Goal: Information Seeking & Learning: Learn about a topic

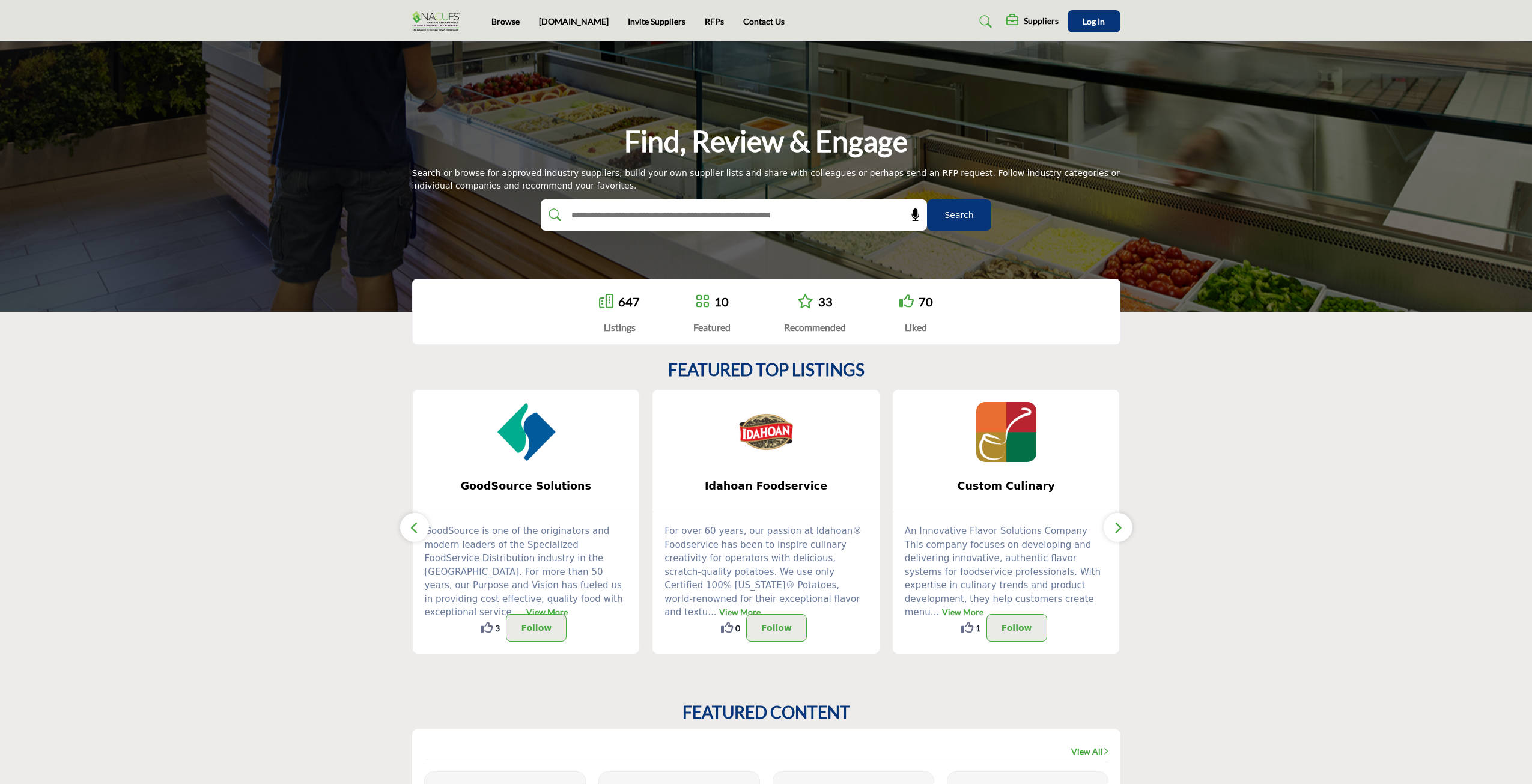
click at [1114, 528] on icon "button" at bounding box center [1118, 528] width 9 height 15
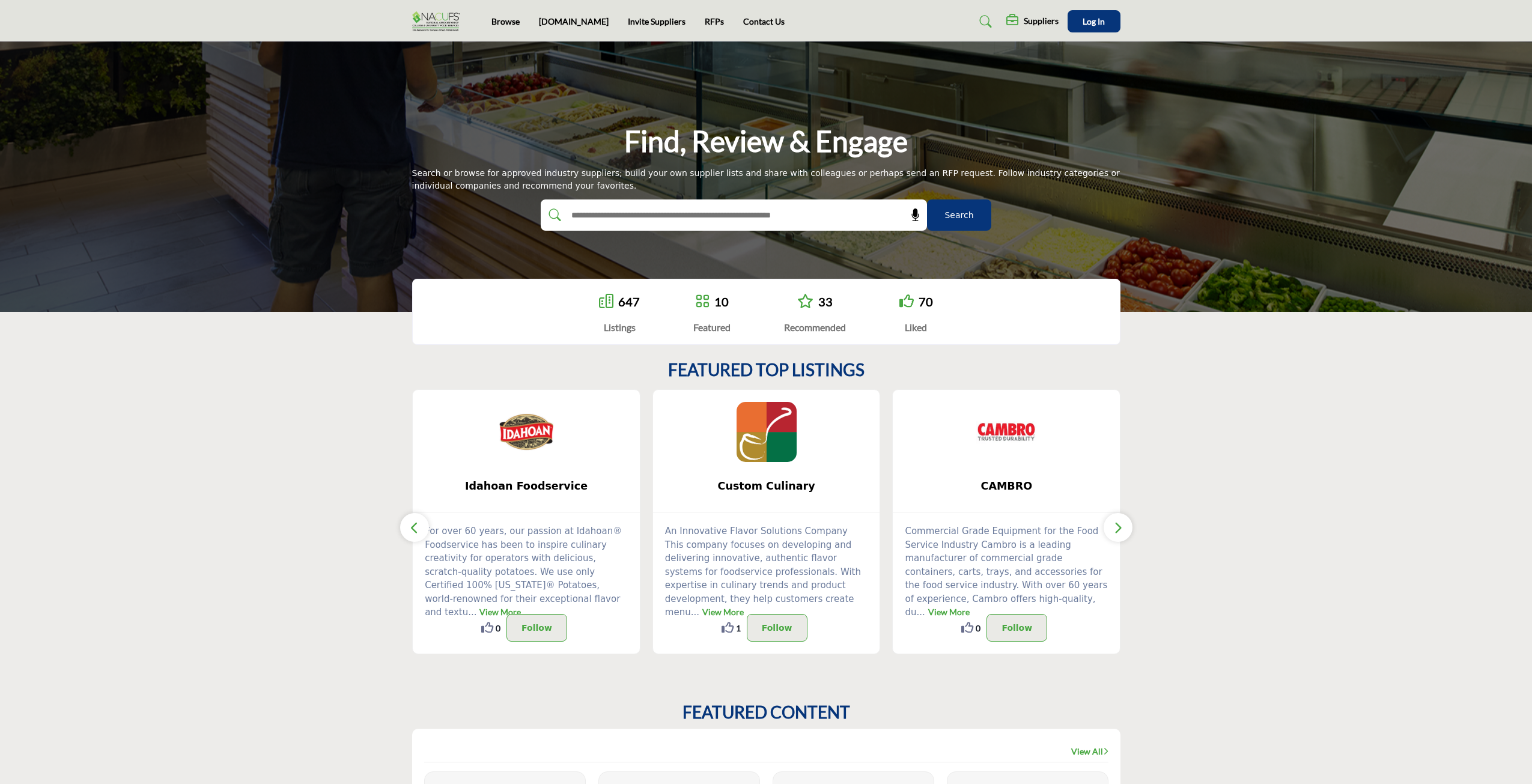
click at [1114, 528] on icon "button" at bounding box center [1118, 528] width 9 height 15
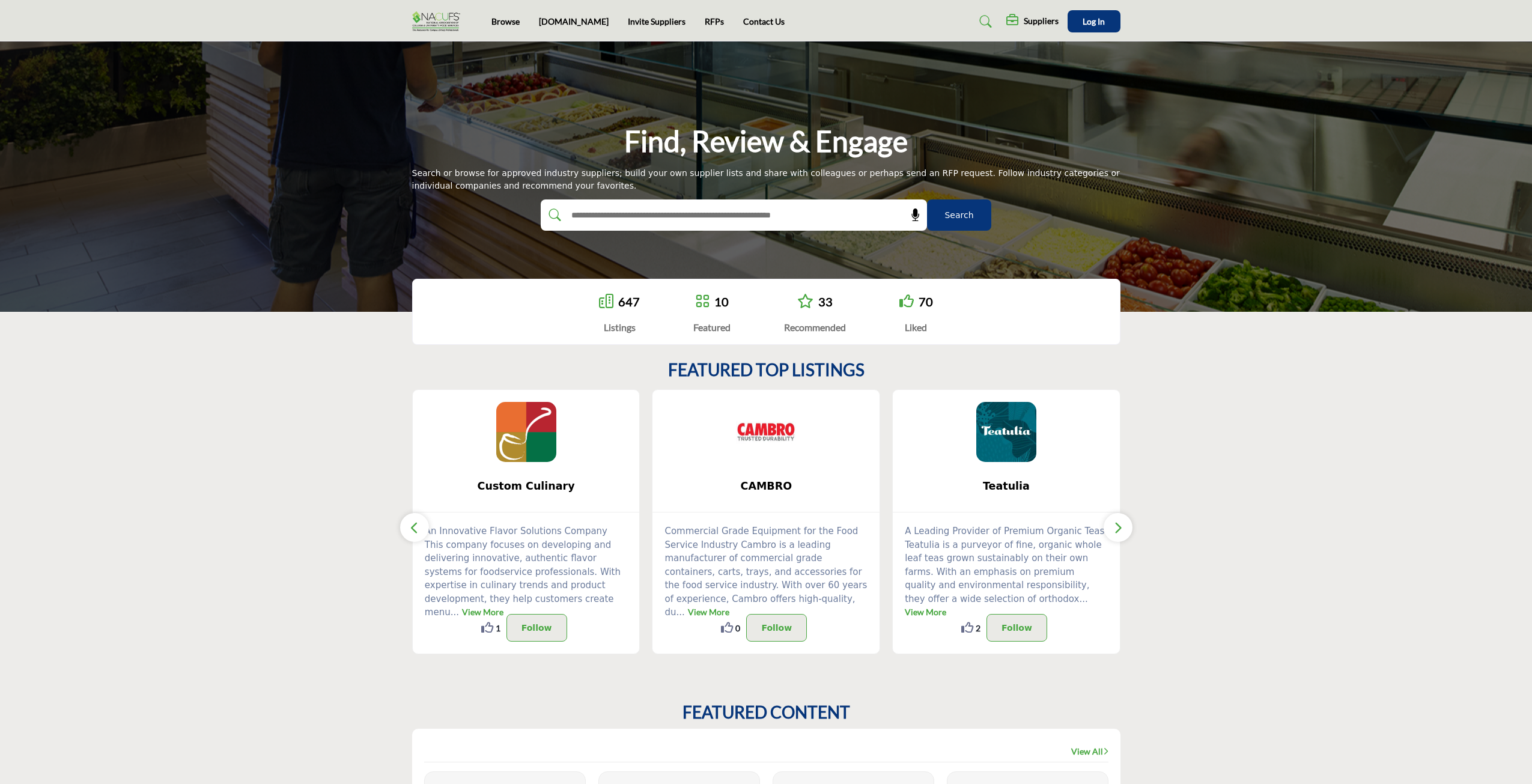
click at [1114, 528] on icon "button" at bounding box center [1118, 528] width 9 height 15
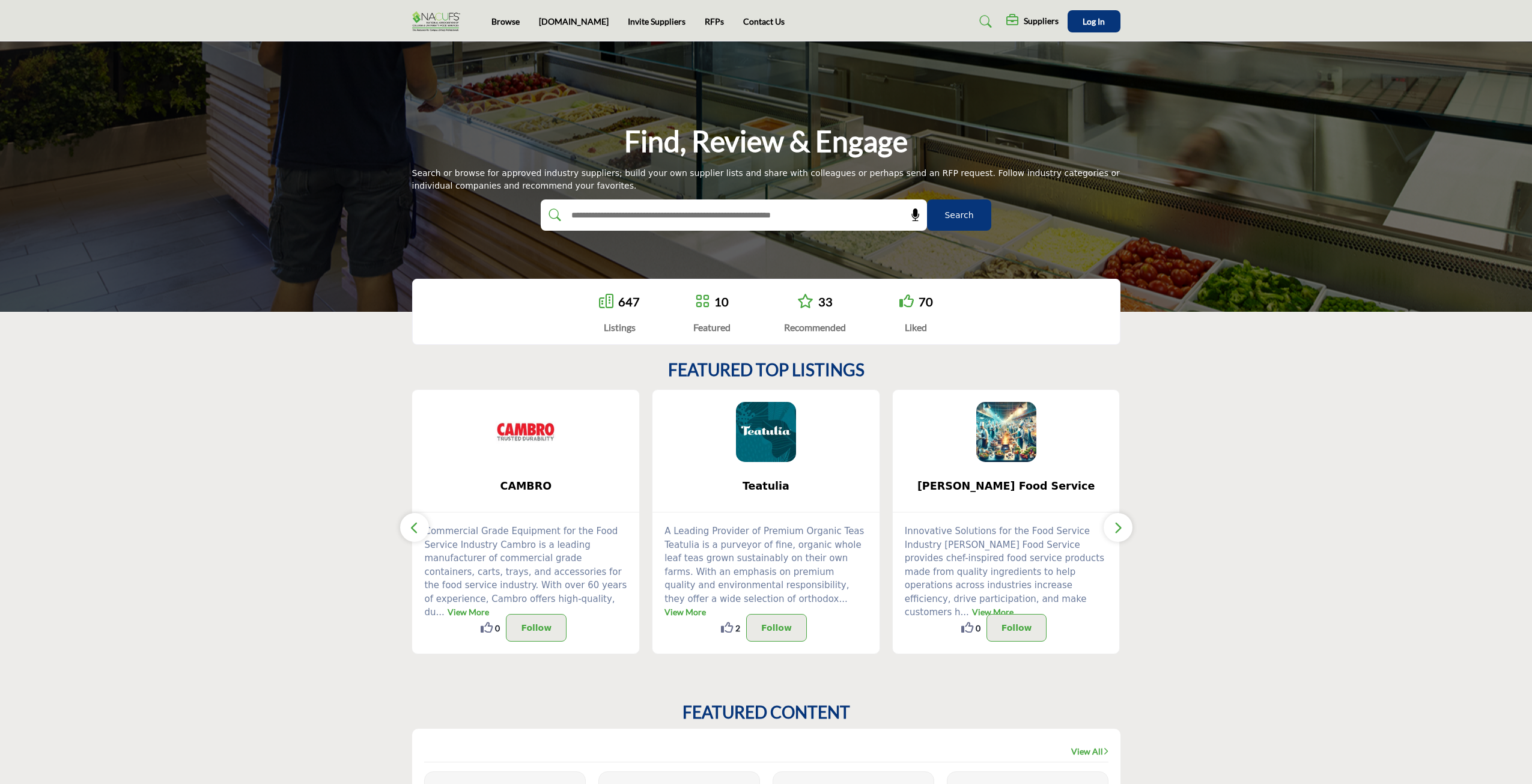
click at [1114, 528] on icon "button" at bounding box center [1118, 528] width 9 height 15
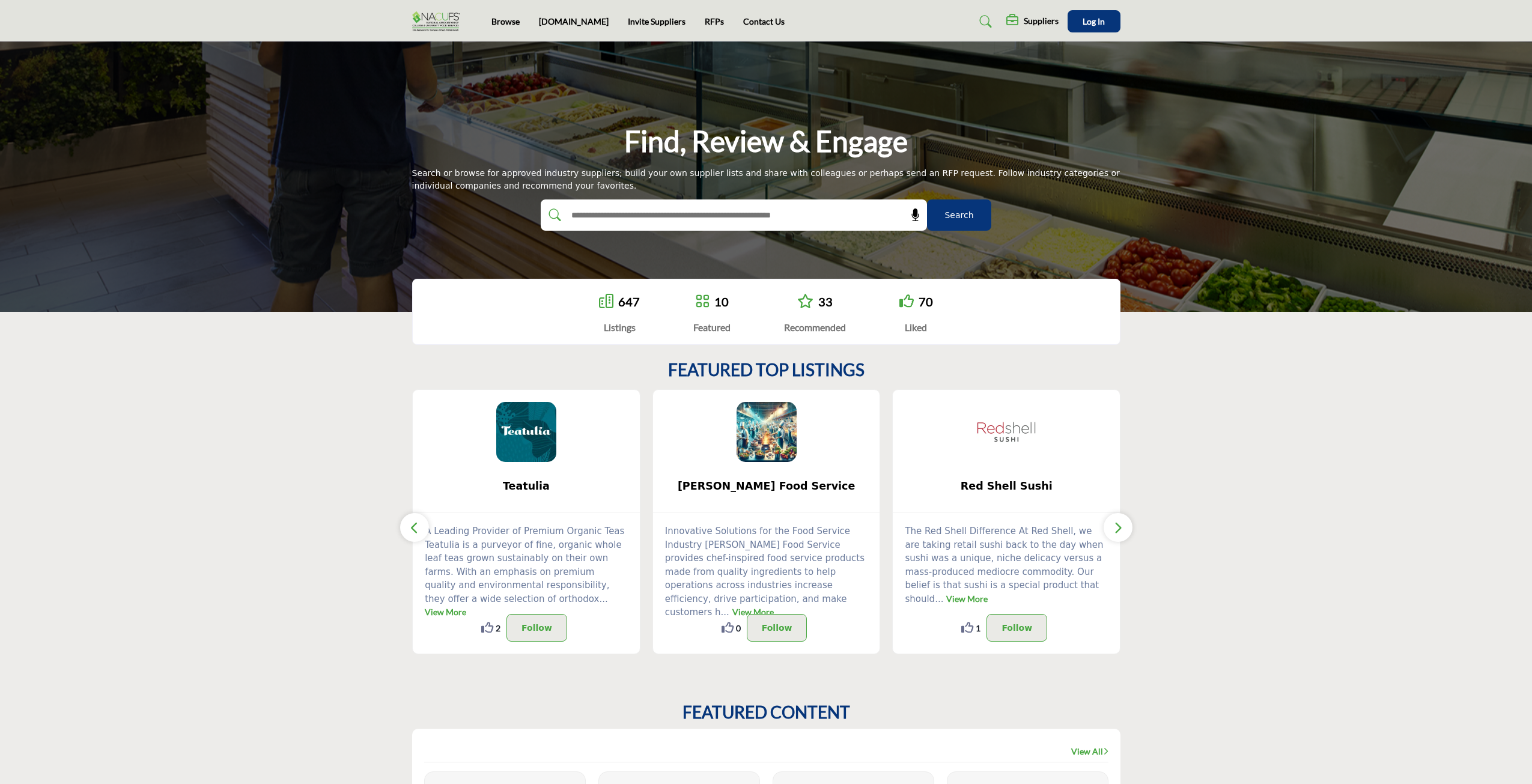
click at [1114, 528] on icon "button" at bounding box center [1118, 528] width 9 height 15
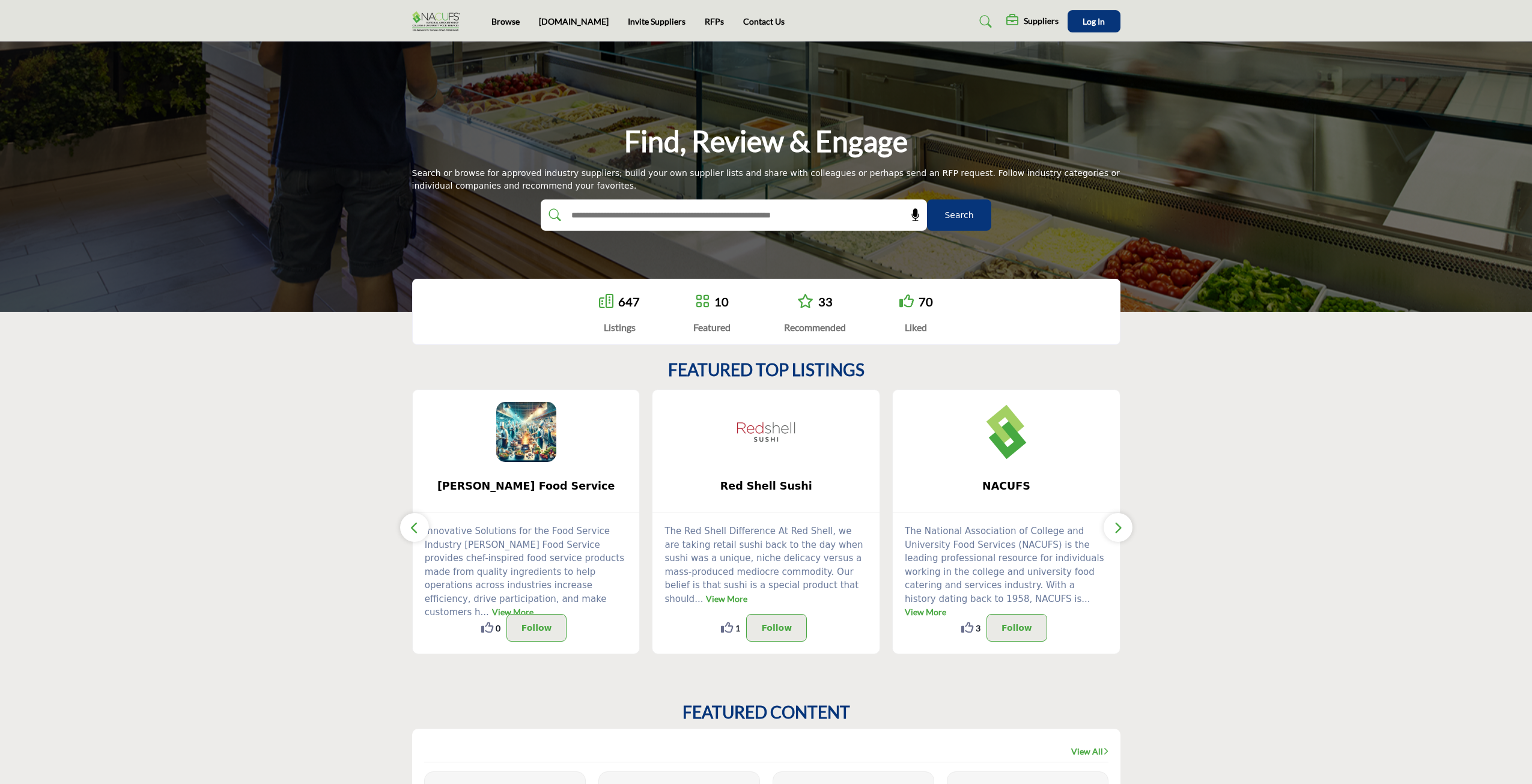
click at [1114, 528] on icon "button" at bounding box center [1118, 528] width 9 height 15
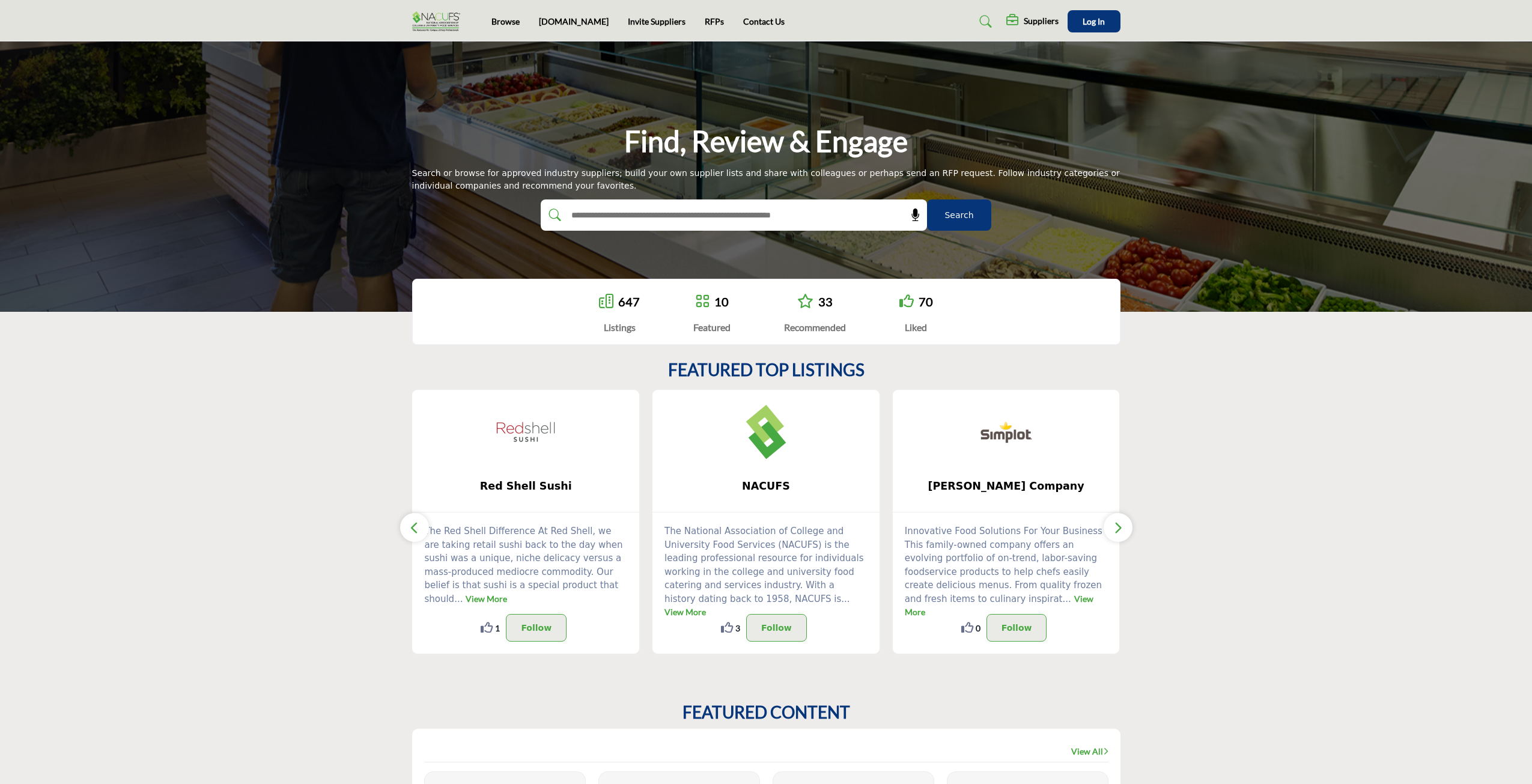
click at [1114, 528] on icon "button" at bounding box center [1118, 528] width 9 height 15
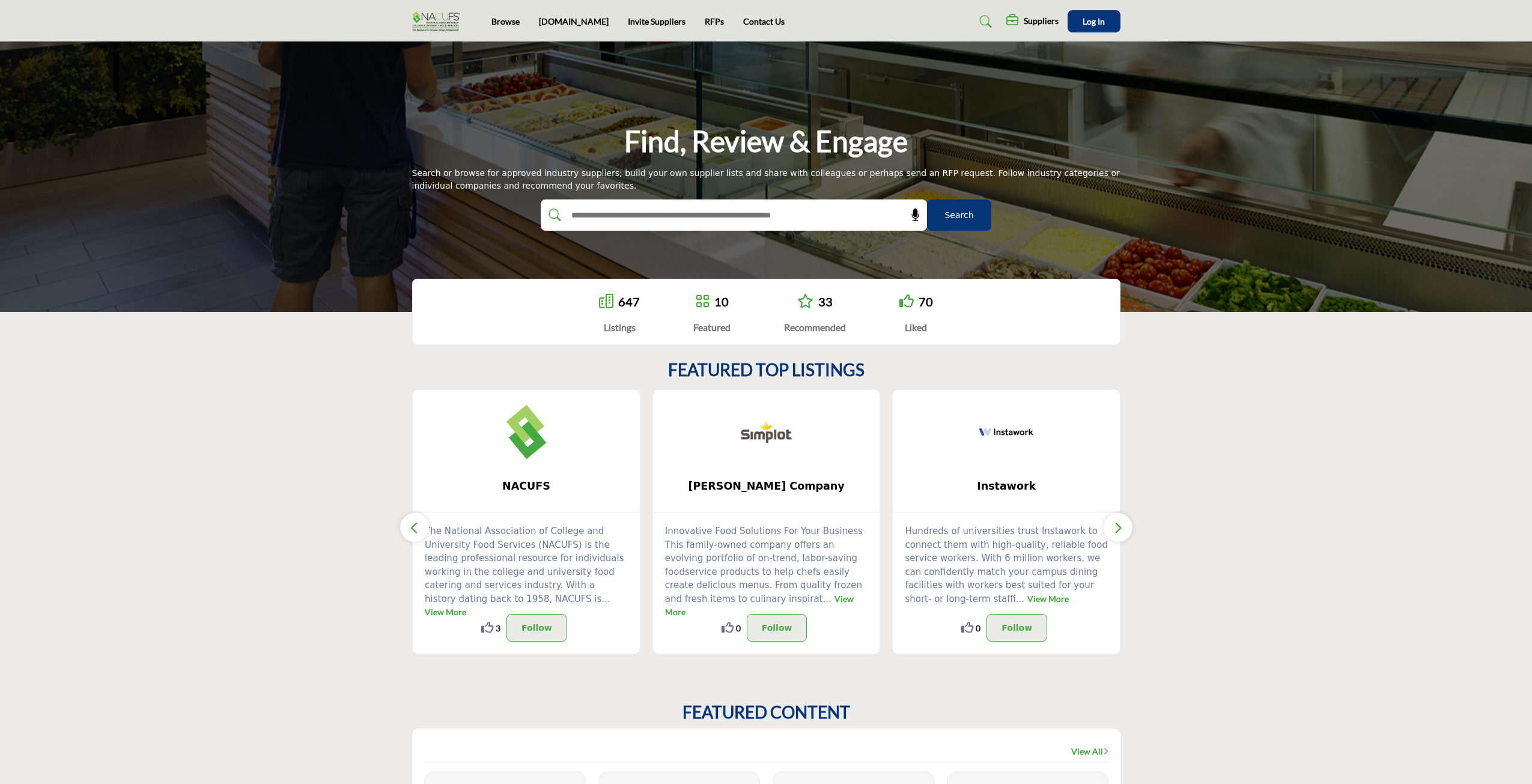
click at [1114, 528] on icon "button" at bounding box center [1118, 528] width 9 height 15
click at [580, 214] on input "text" at bounding box center [707, 215] width 287 height 18
type input "**********"
click at [927, 199] on button "Search" at bounding box center [959, 215] width 65 height 31
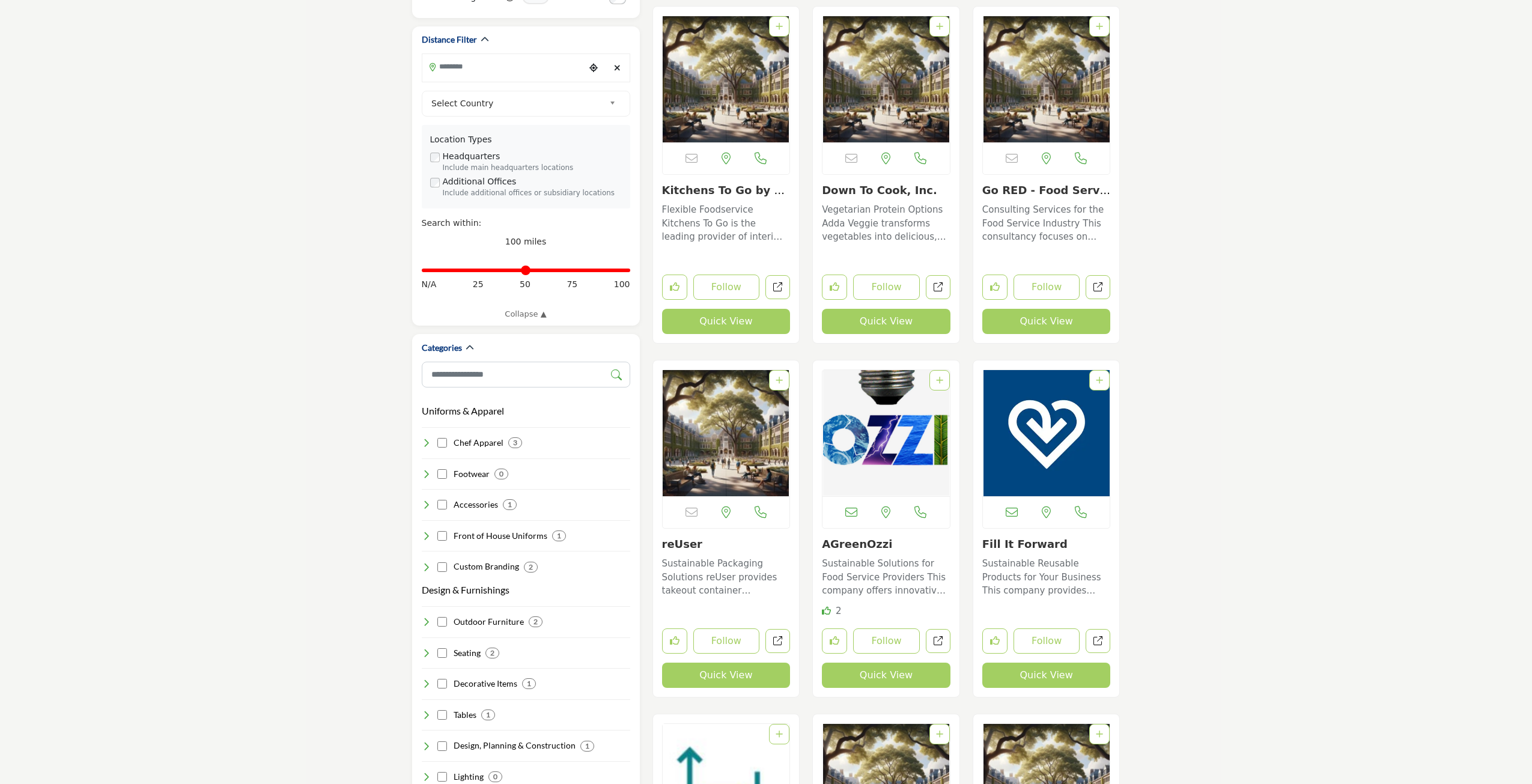
scroll to position [301, 0]
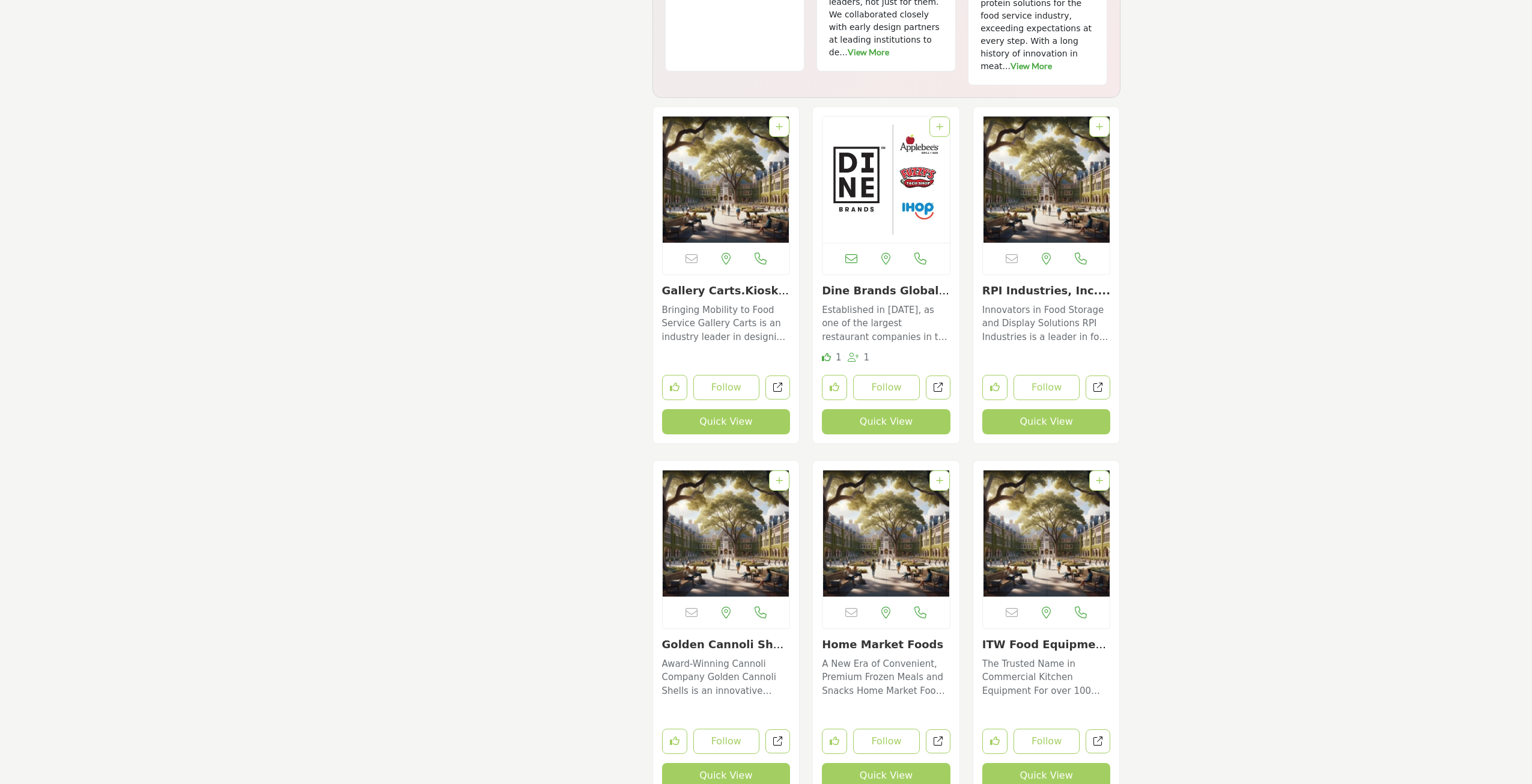
scroll to position [5827, 0]
